Goal: Transaction & Acquisition: Purchase product/service

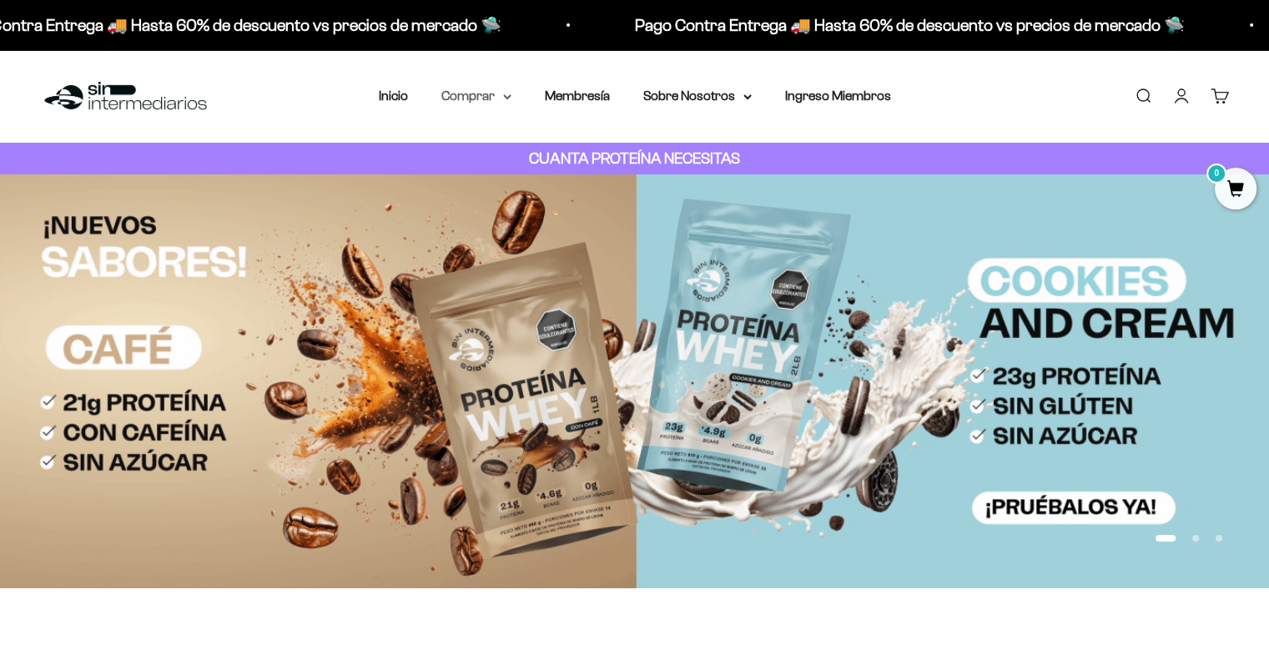
click at [477, 95] on summary "Comprar" at bounding box center [477, 96] width 70 height 22
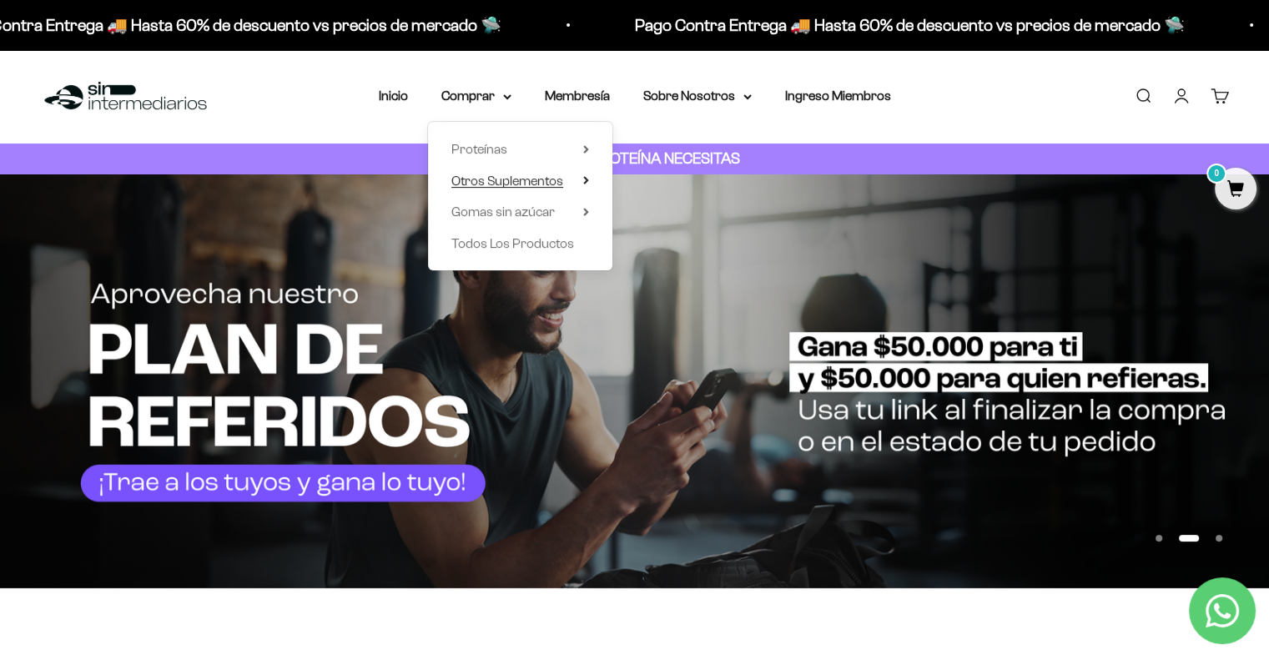
click at [511, 184] on span "Otros Suplementos" at bounding box center [508, 181] width 112 height 14
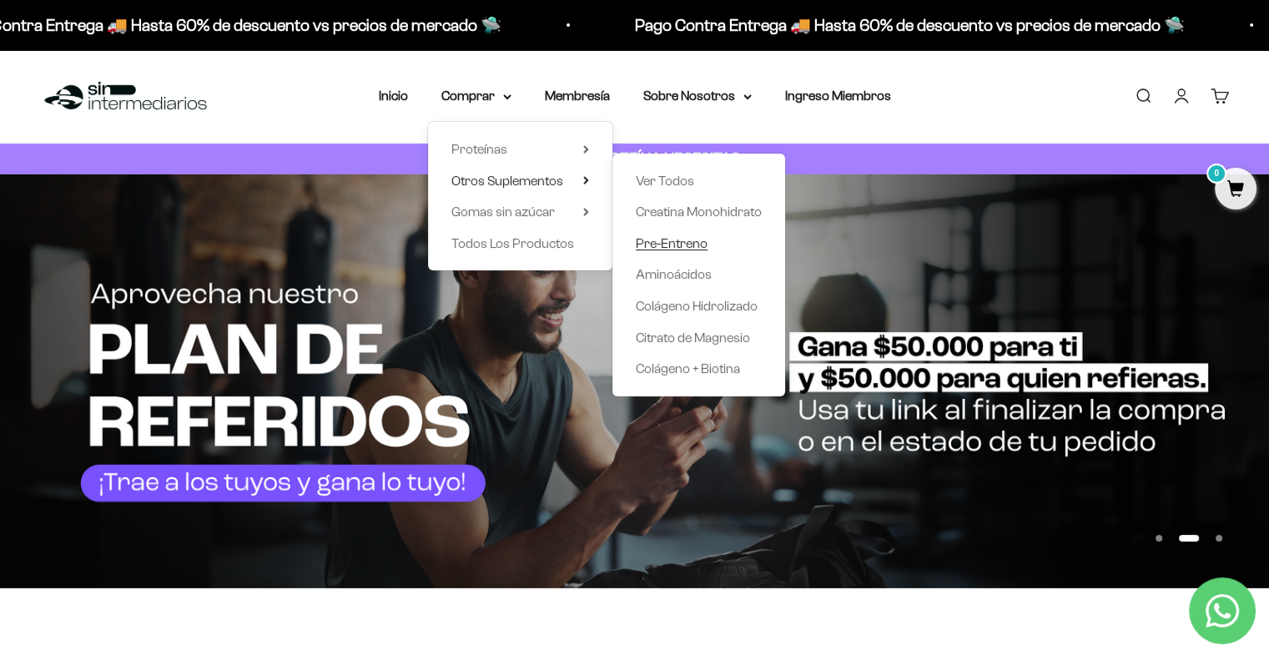
click at [676, 245] on span "Pre-Entreno" at bounding box center [672, 243] width 72 height 14
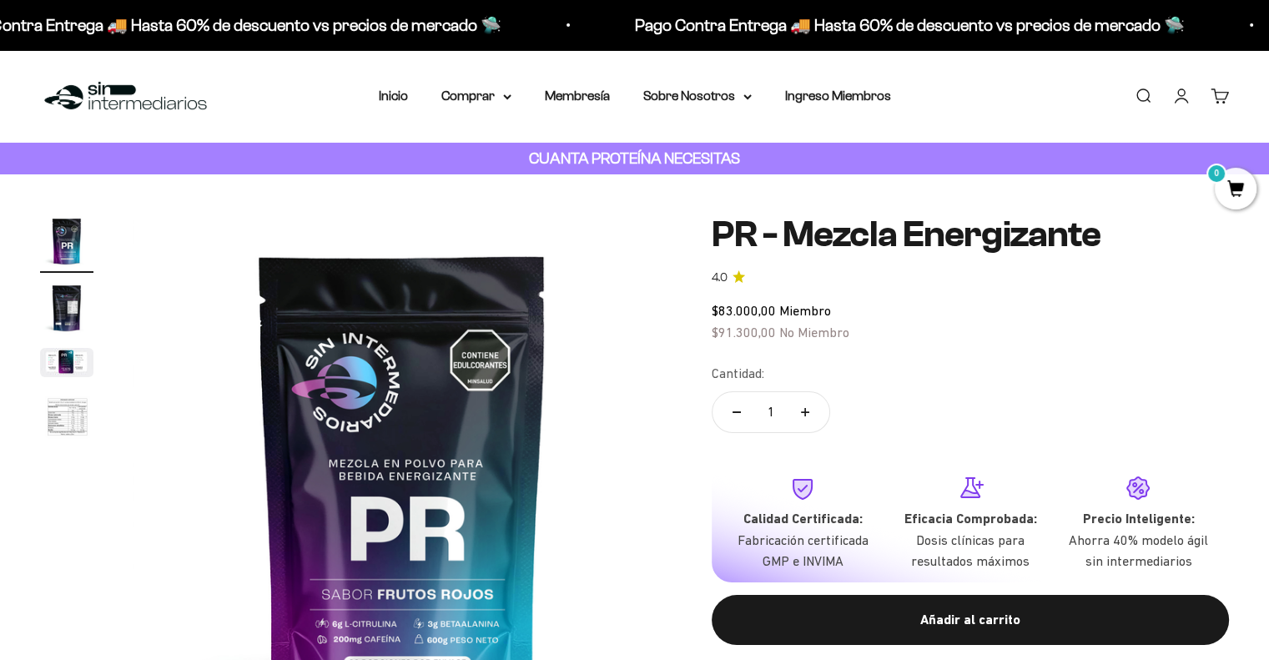
click at [83, 416] on img "Ir al artículo 4" at bounding box center [66, 418] width 53 height 55
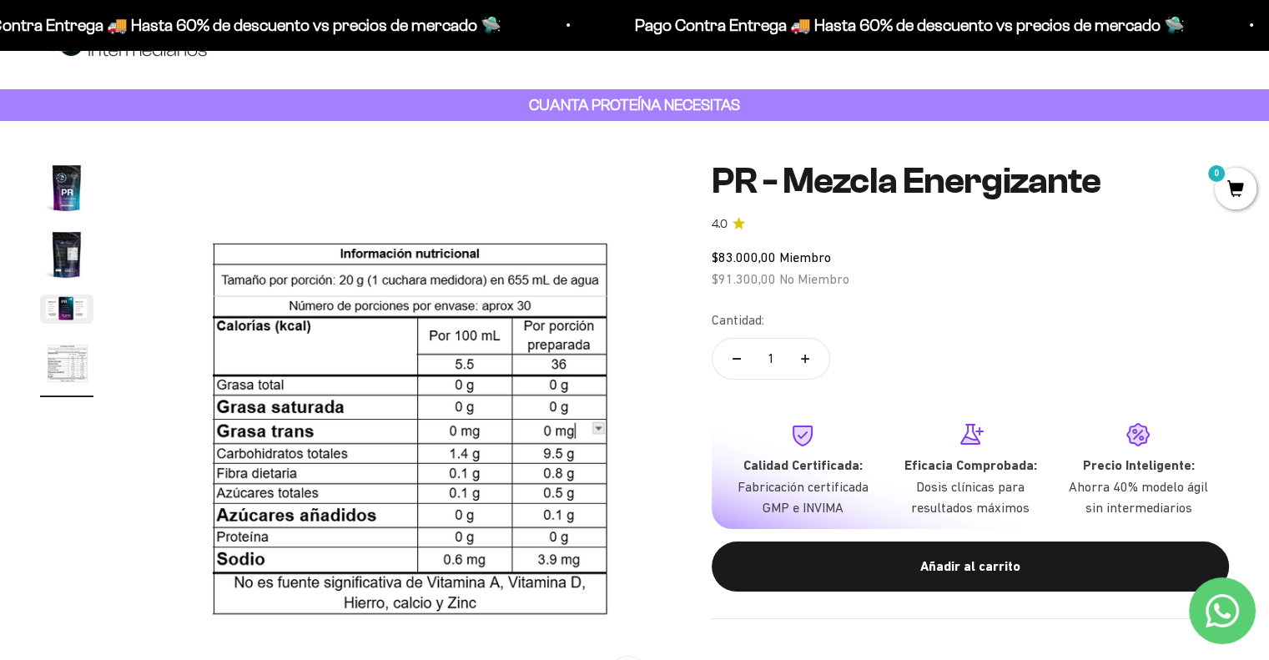
scroll to position [83, 0]
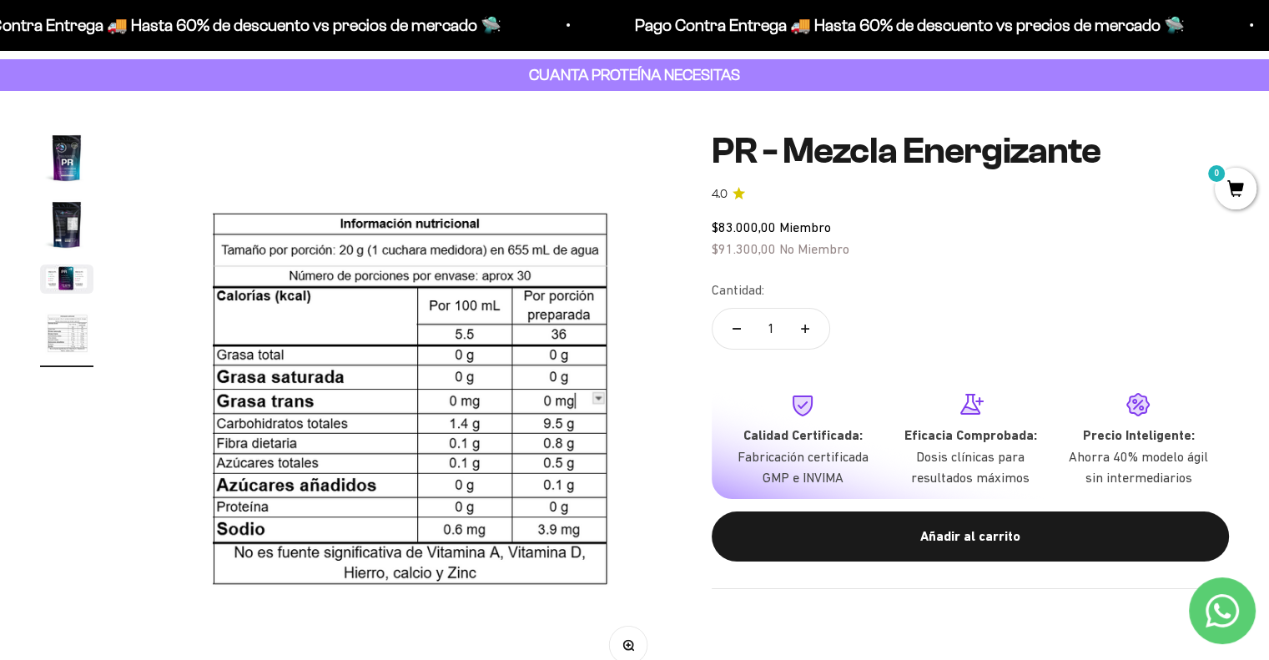
click at [53, 282] on img "Ir al artículo 3" at bounding box center [66, 279] width 53 height 29
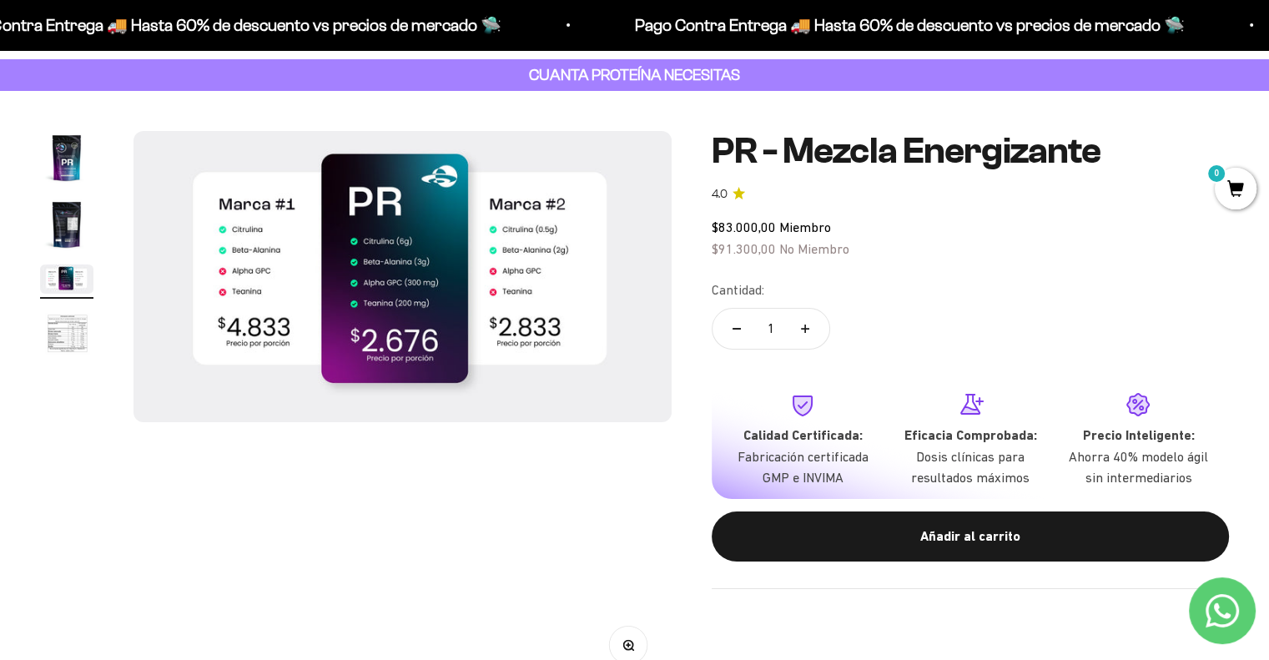
scroll to position [0, 1117]
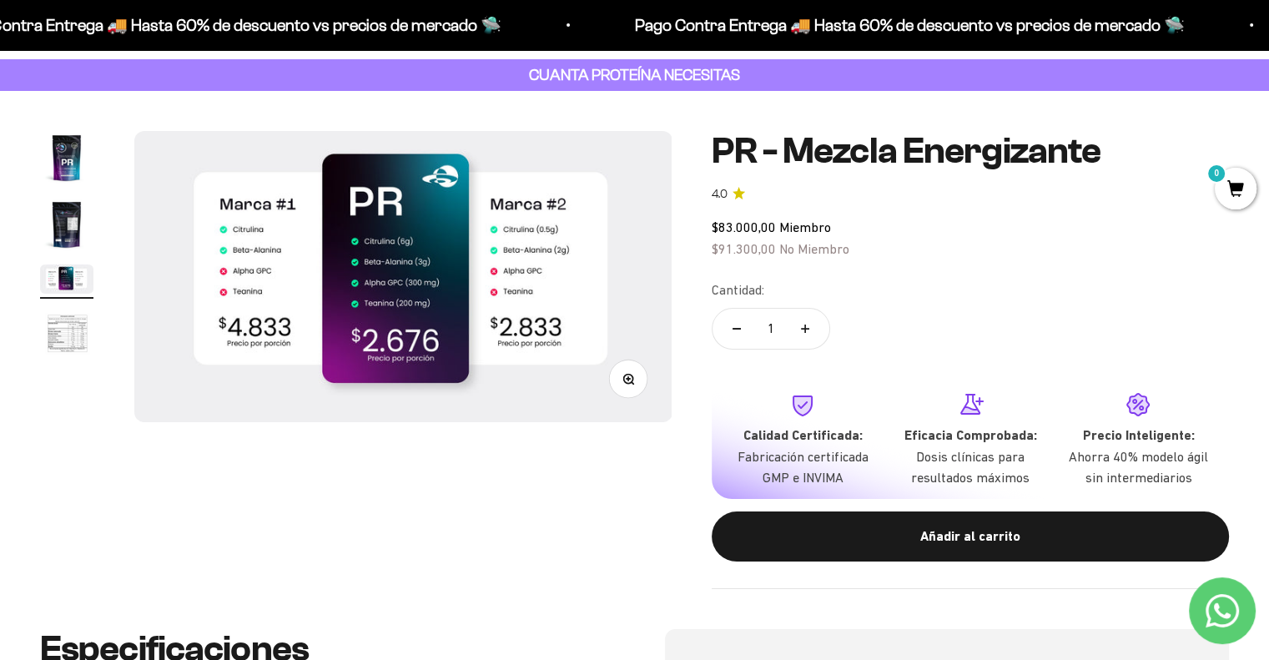
click at [70, 213] on img "Ir al artículo 2" at bounding box center [66, 224] width 53 height 53
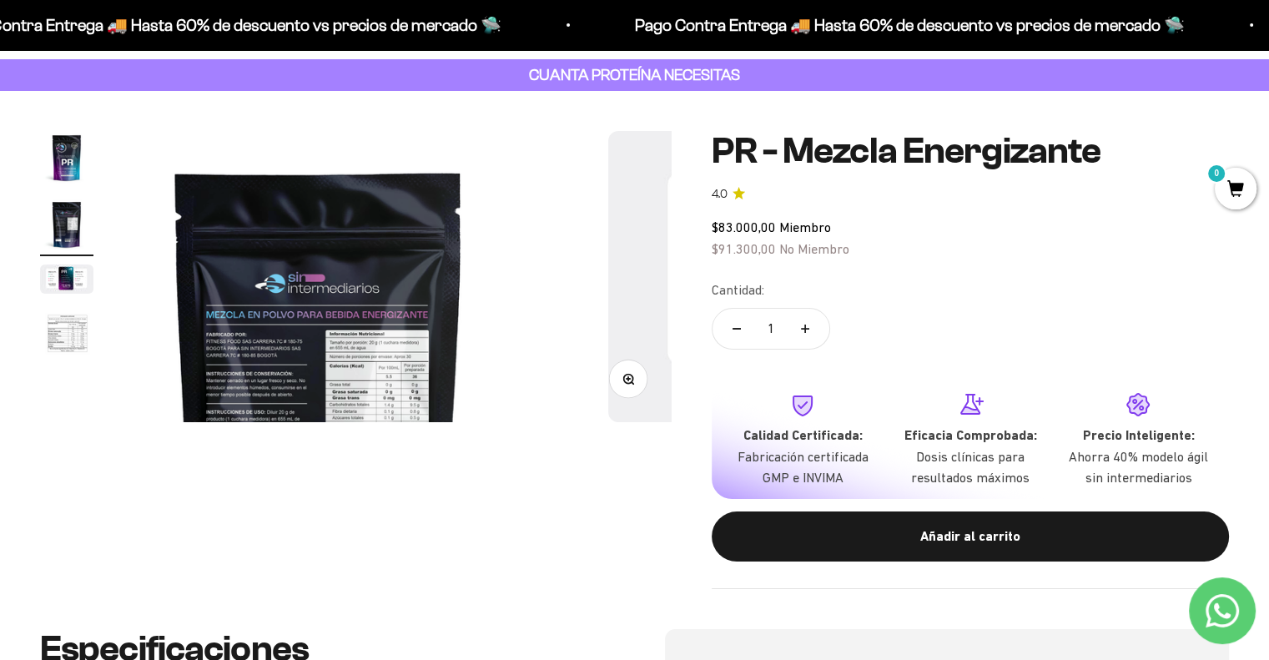
scroll to position [0, 558]
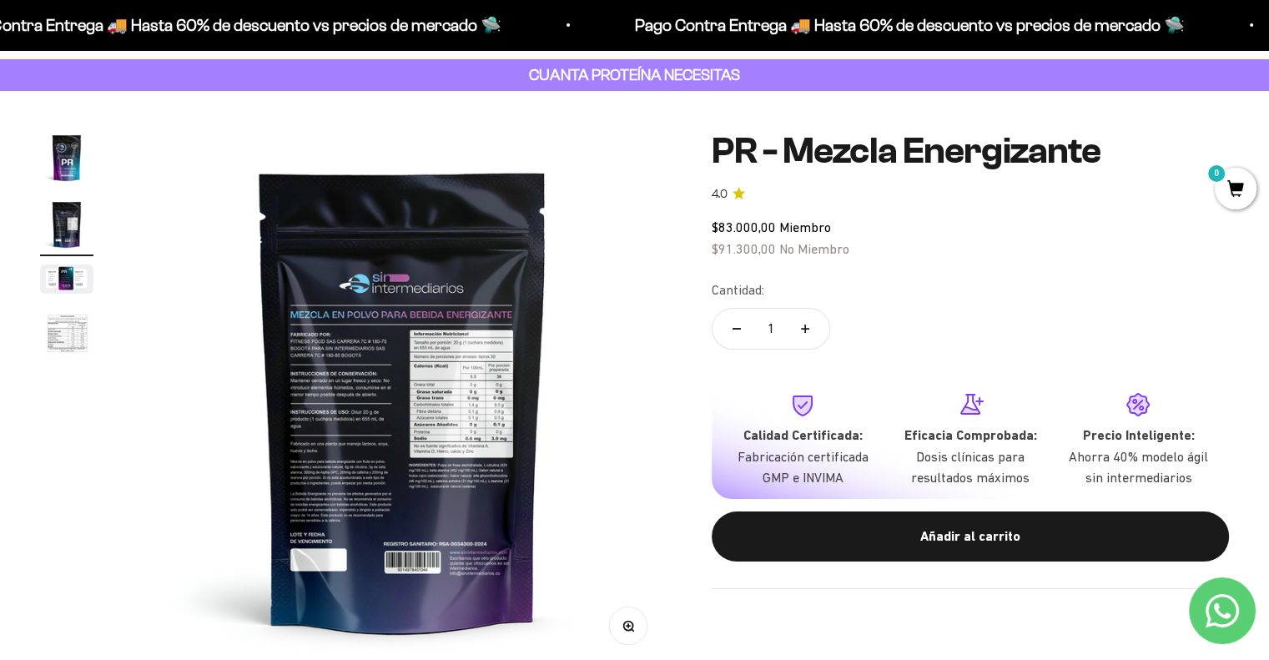
click at [341, 449] on img at bounding box center [403, 400] width 538 height 538
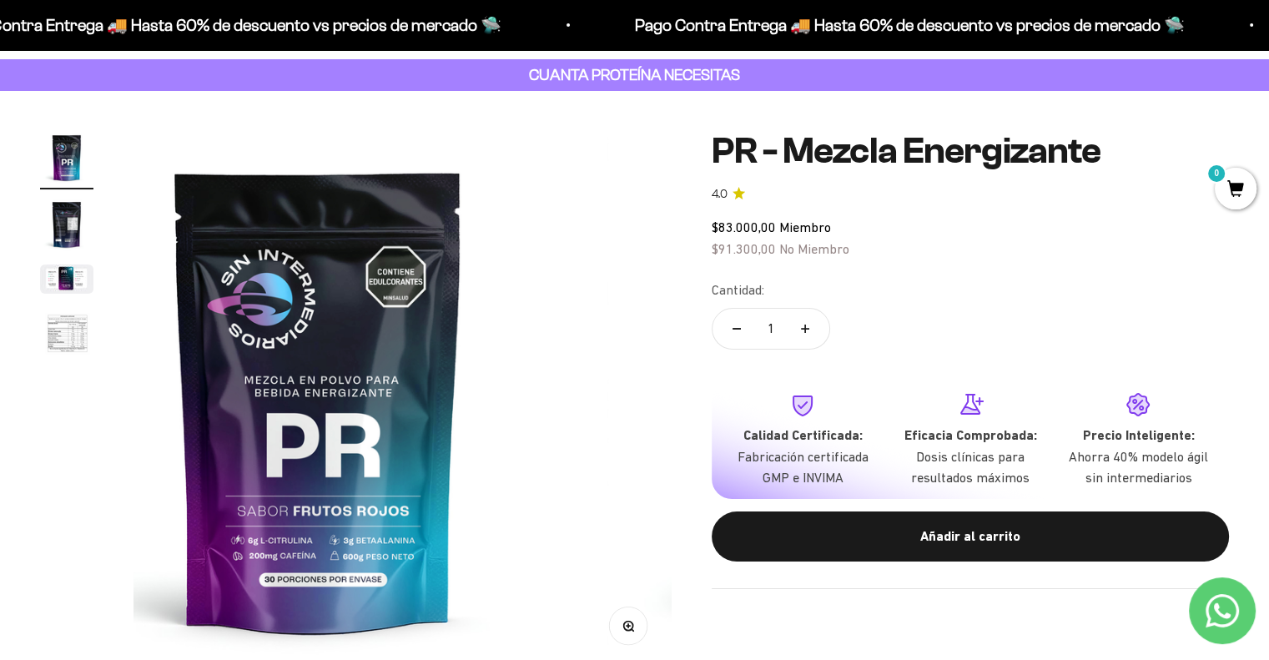
scroll to position [0, 0]
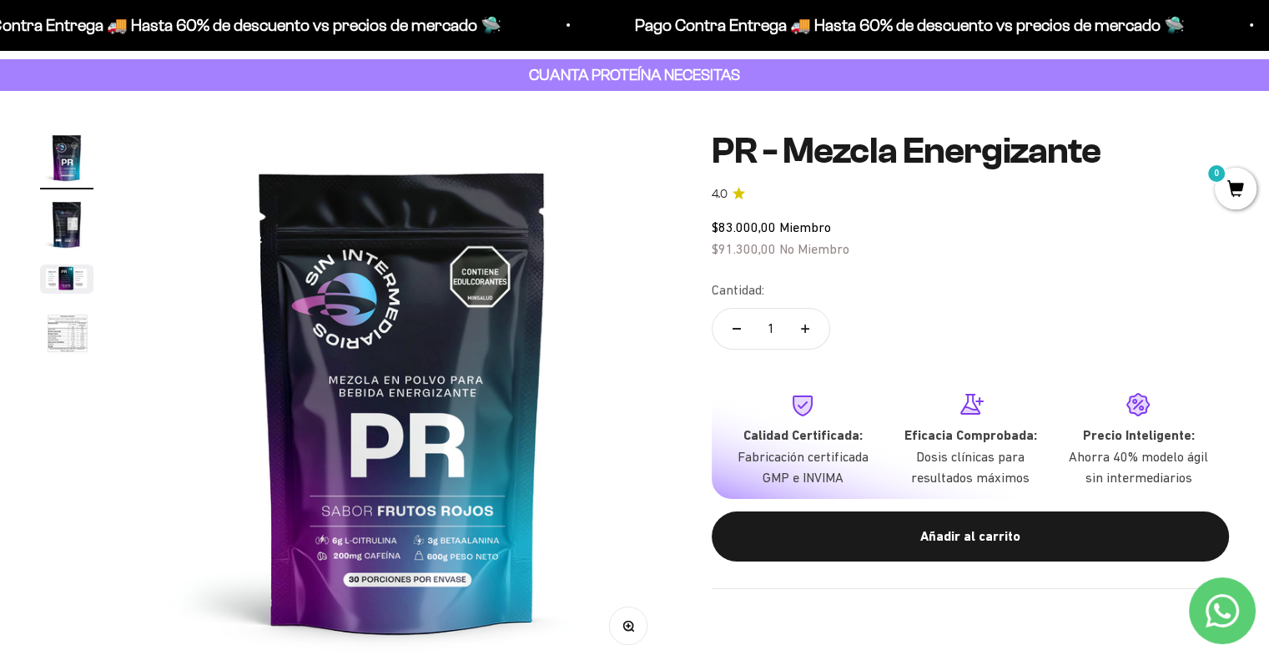
click at [650, 395] on img at bounding box center [403, 400] width 538 height 538
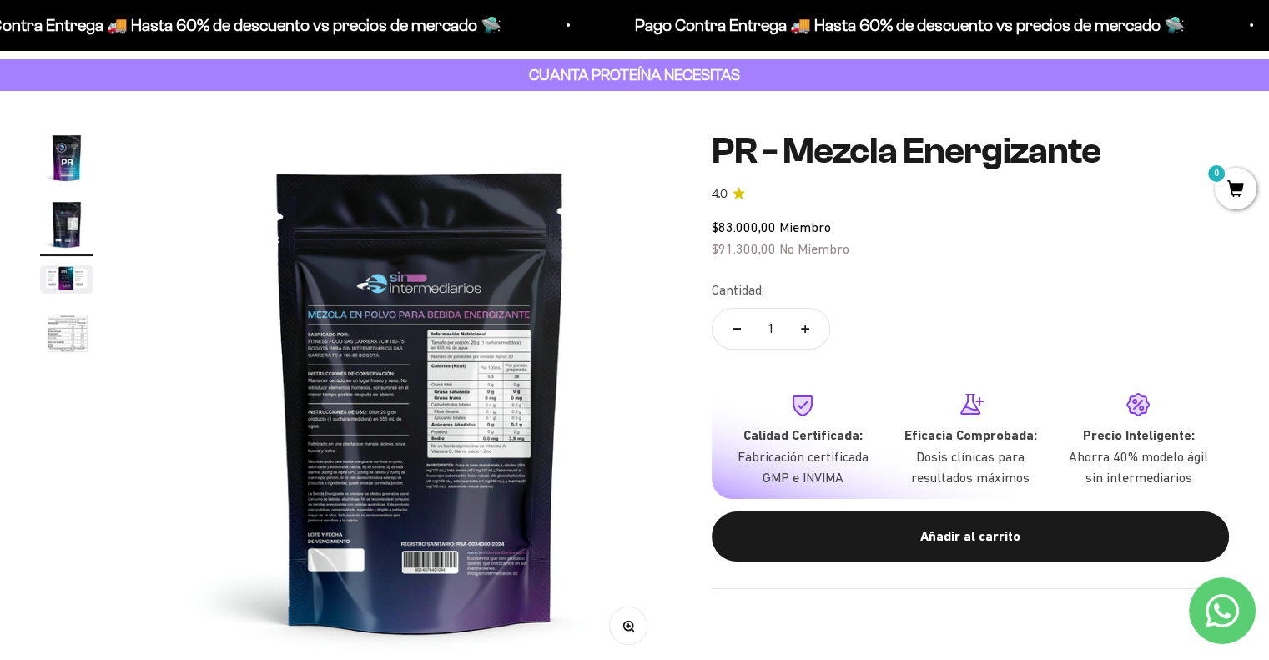
scroll to position [0, 558]
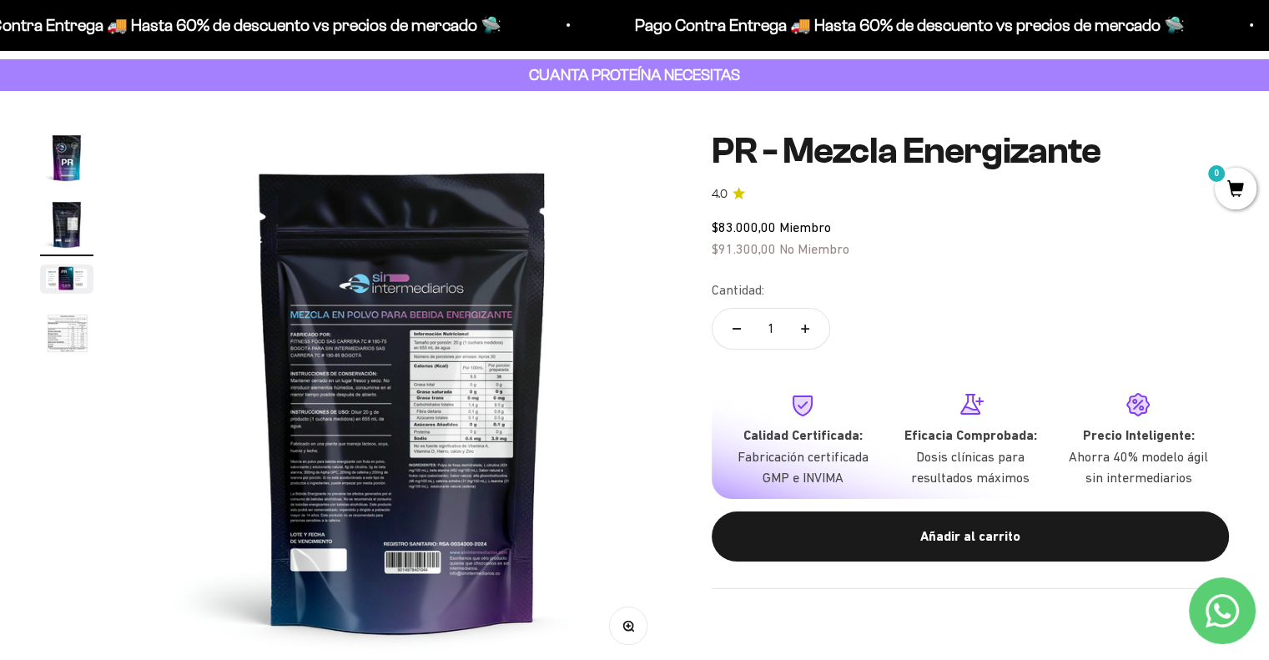
click at [634, 639] on button "Zoom" at bounding box center [629, 627] width 38 height 38
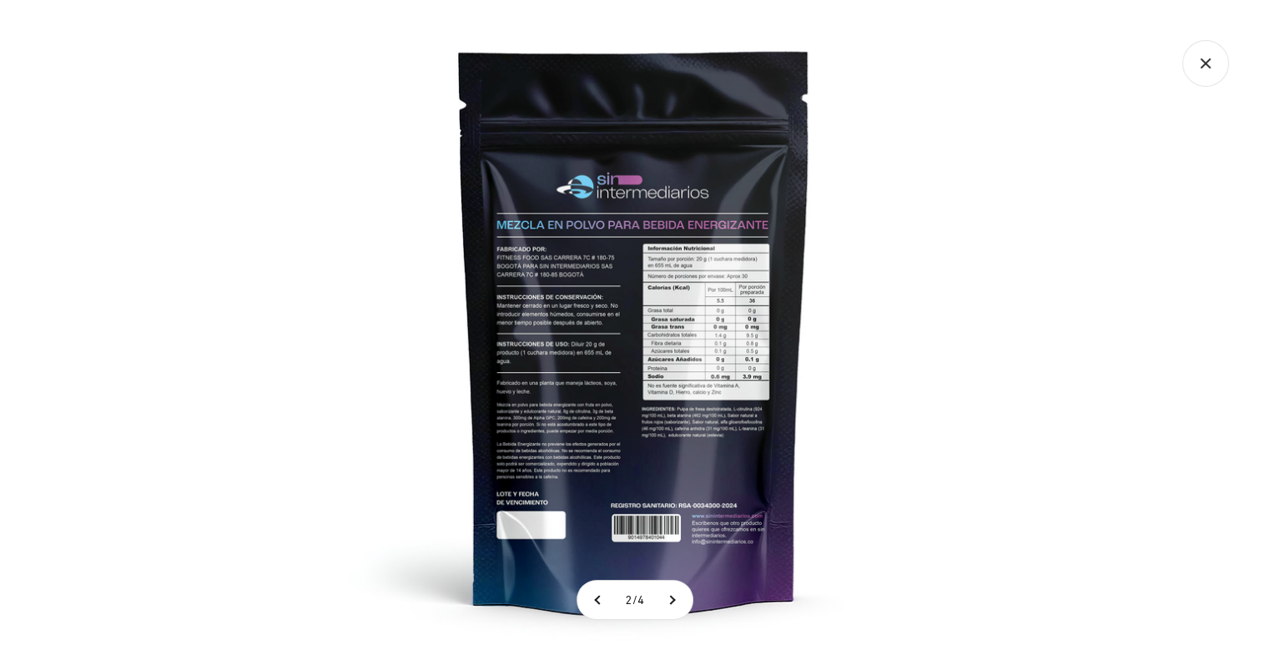
click at [536, 376] on img at bounding box center [635, 330] width 660 height 660
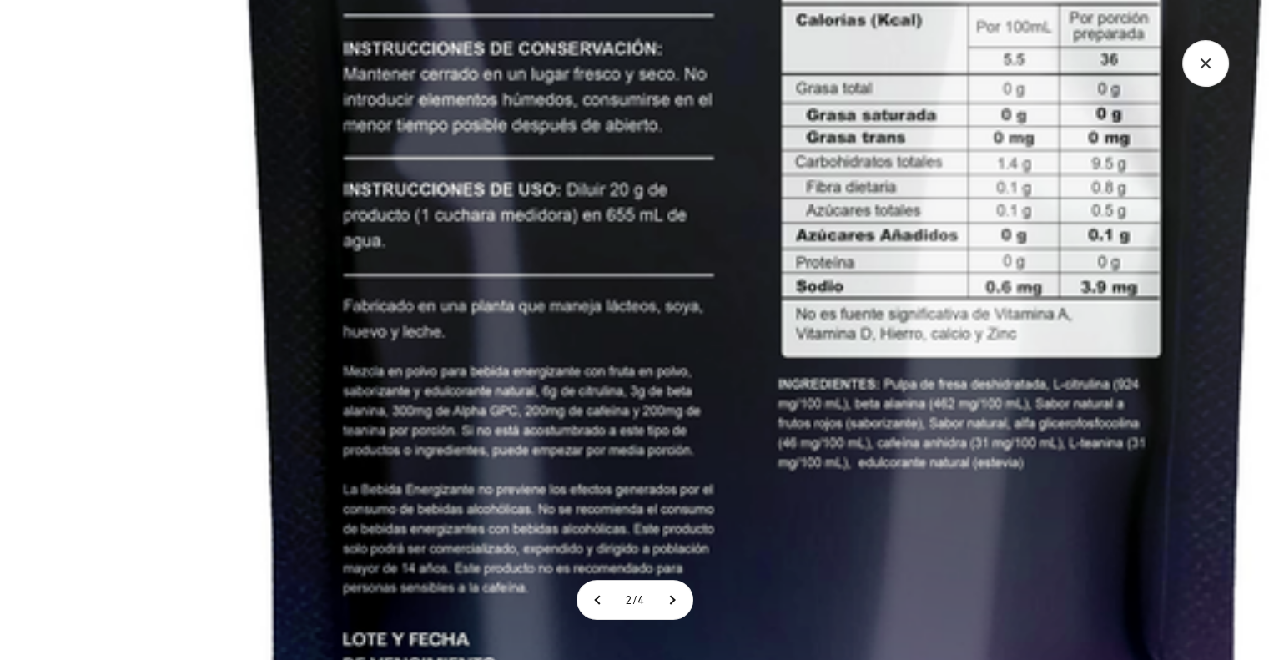
click at [596, 206] on img at bounding box center [756, 147] width 1981 height 1981
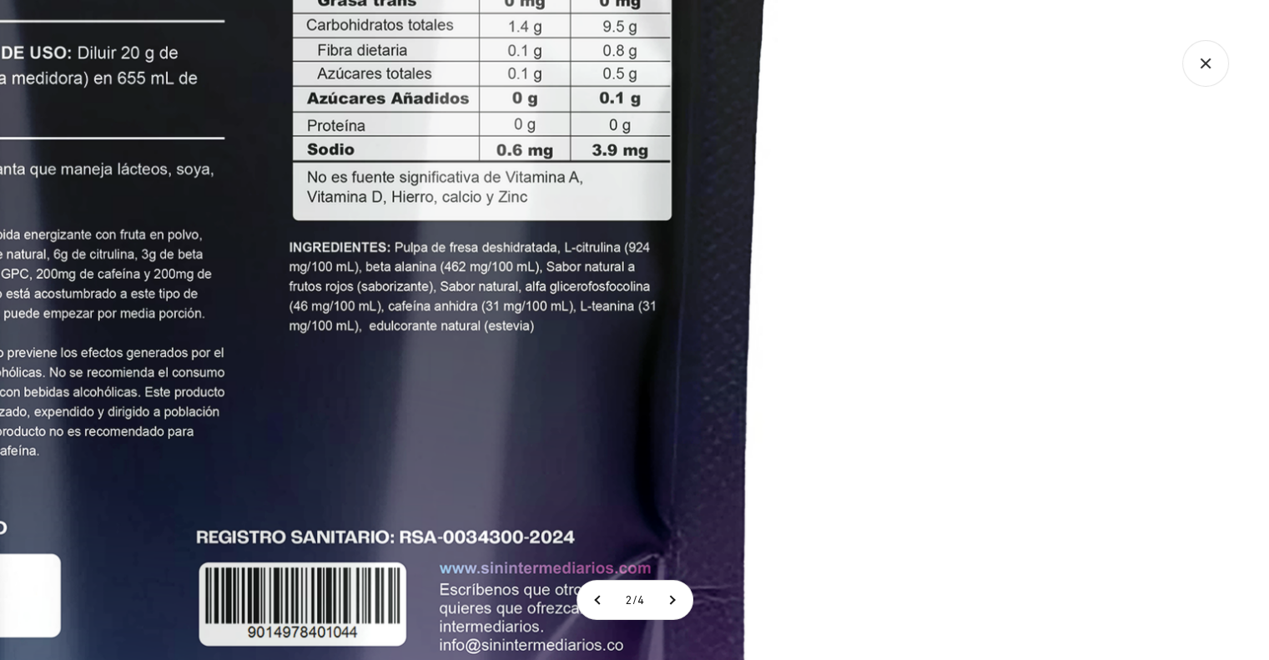
click at [360, 392] on img at bounding box center [267, 10] width 1981 height 1981
